Goal: Task Accomplishment & Management: Manage account settings

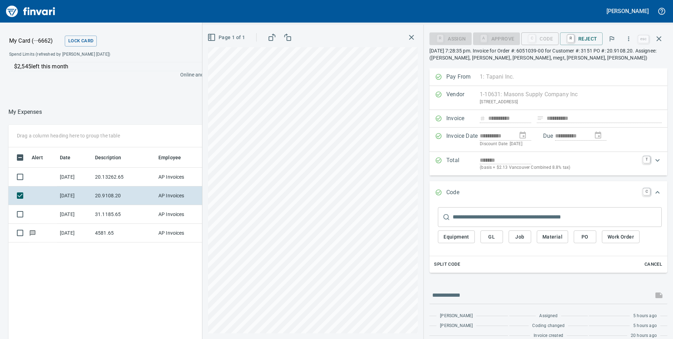
click at [128, 205] on td "31.1185.65" at bounding box center [123, 214] width 63 height 19
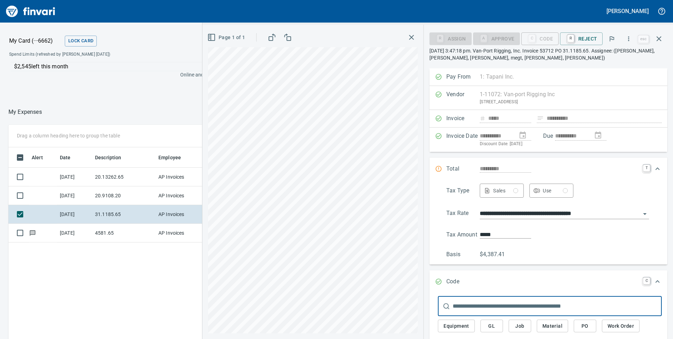
click at [660, 38] on icon "button" at bounding box center [659, 38] width 5 height 5
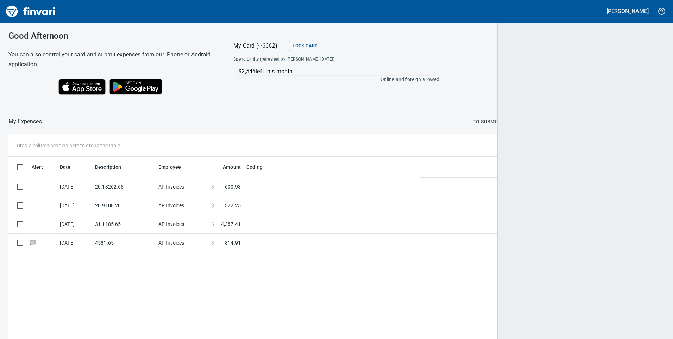
scroll to position [256, 644]
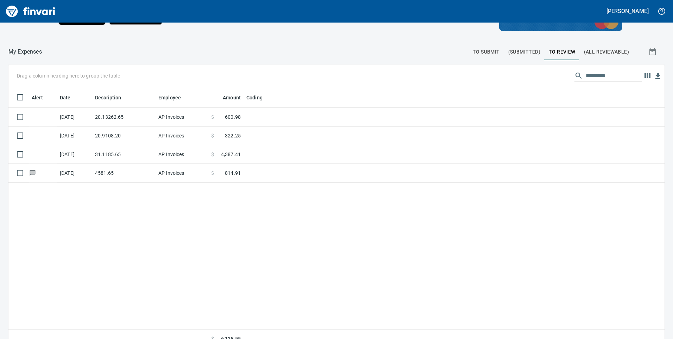
click at [585, 51] on span "(All Reviewable)" at bounding box center [606, 52] width 45 height 9
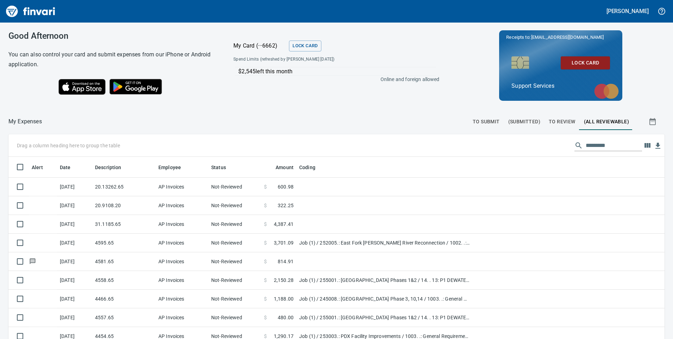
scroll to position [256, 646]
click at [586, 147] on input "text" at bounding box center [614, 145] width 56 height 11
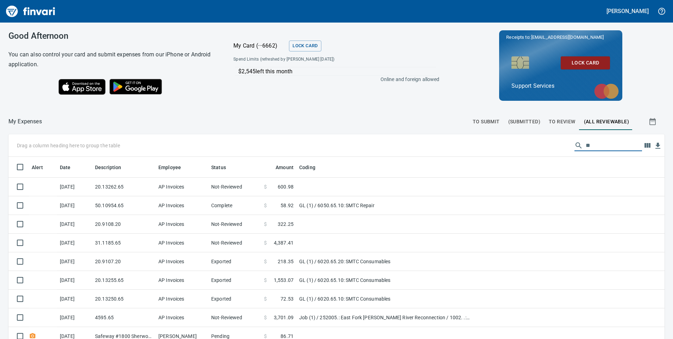
scroll to position [256, 640]
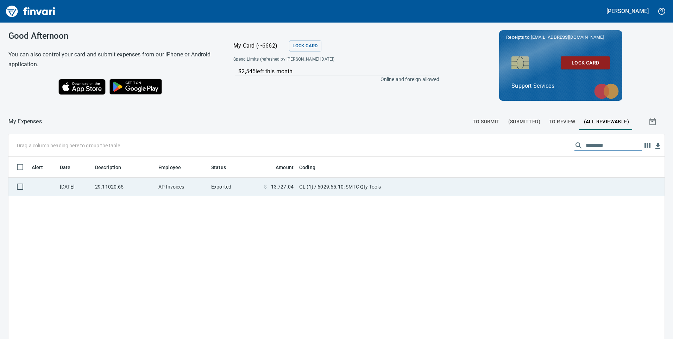
type input "********"
click at [280, 186] on span "13,727.04" at bounding box center [282, 186] width 23 height 7
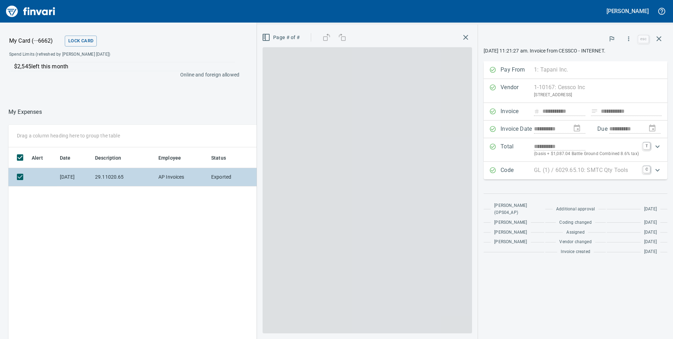
scroll to position [256, 470]
